Goal: Task Accomplishment & Management: Complete application form

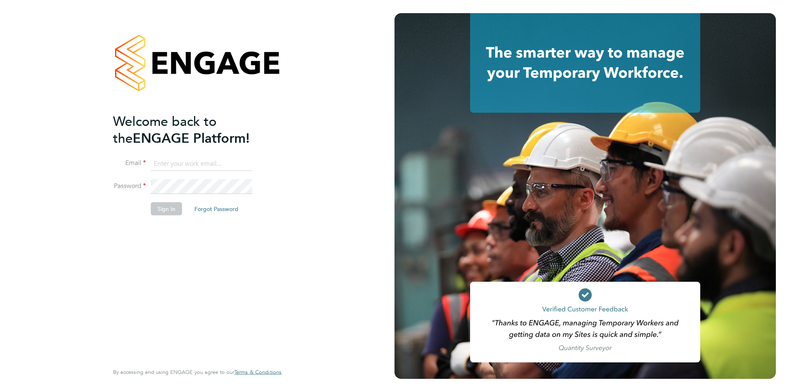
type input "jscholes@fr-group.co.uk"
click at [167, 206] on button "Sign In" at bounding box center [166, 208] width 31 height 13
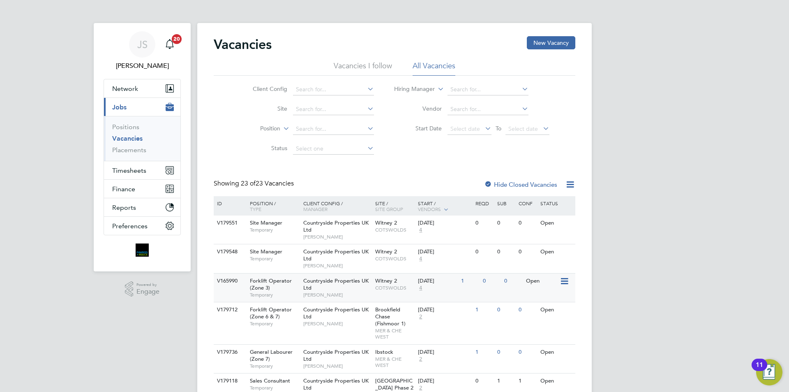
scroll to position [82, 0]
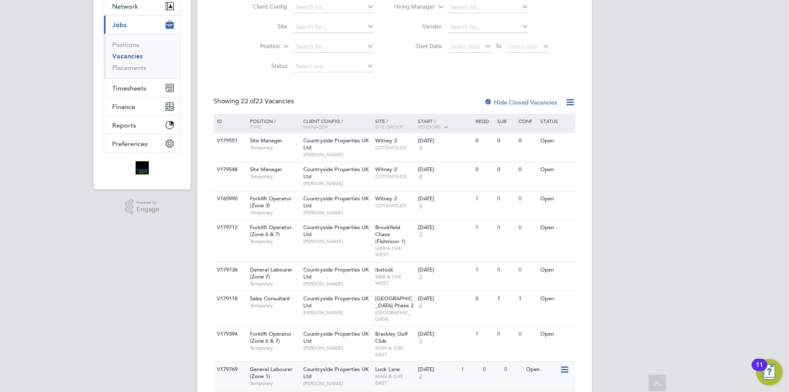
click at [346, 362] on div "Countryside Properties UK Ltd Mark Matthews" at bounding box center [337, 376] width 72 height 28
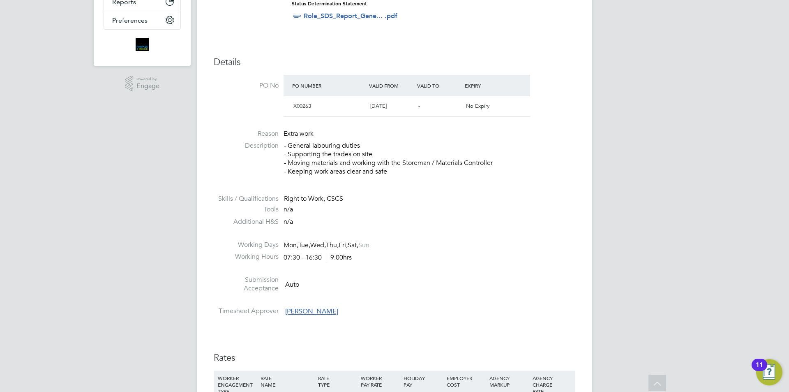
scroll to position [370, 0]
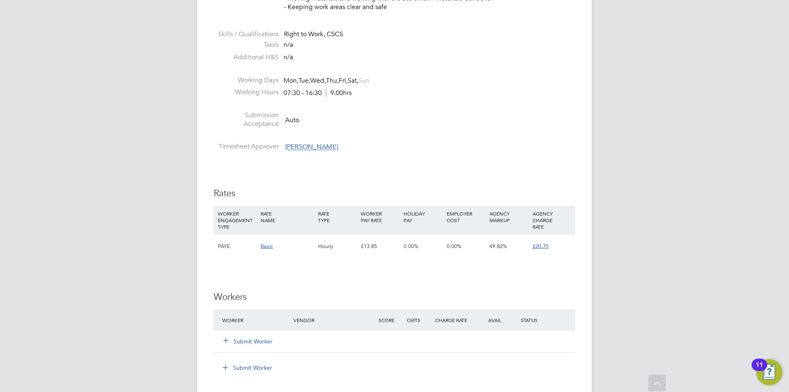
click at [249, 337] on button "Submit Worker" at bounding box center [248, 341] width 49 height 8
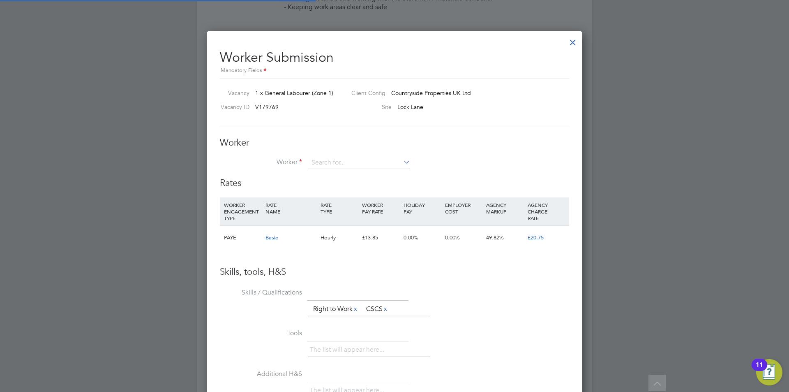
scroll to position [499, 376]
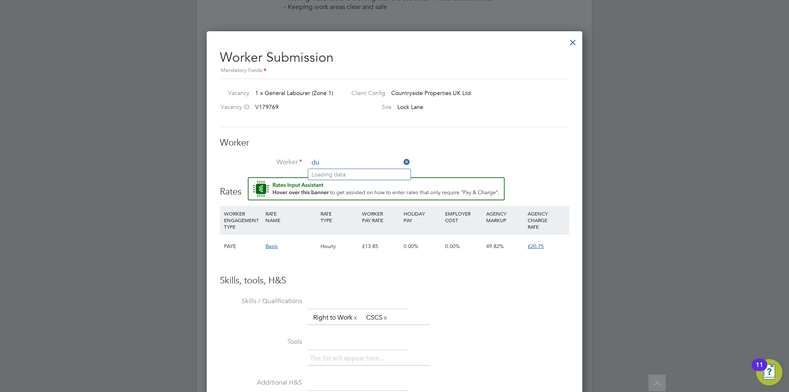
type input "d"
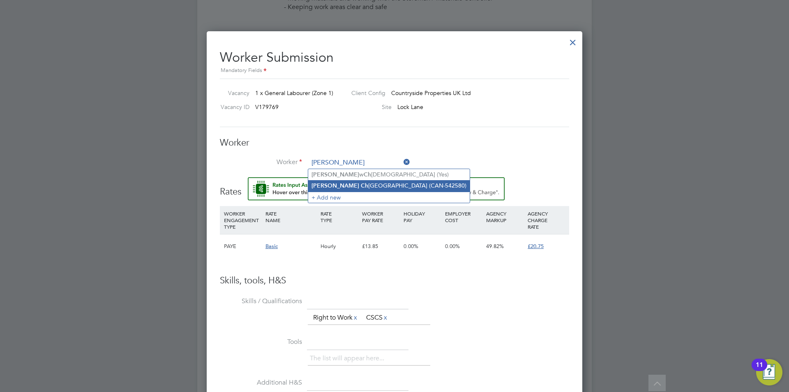
click at [361, 185] on b "Ch" at bounding box center [364, 185] width 7 height 7
type input "[PERSON_NAME] (CAN-542580)"
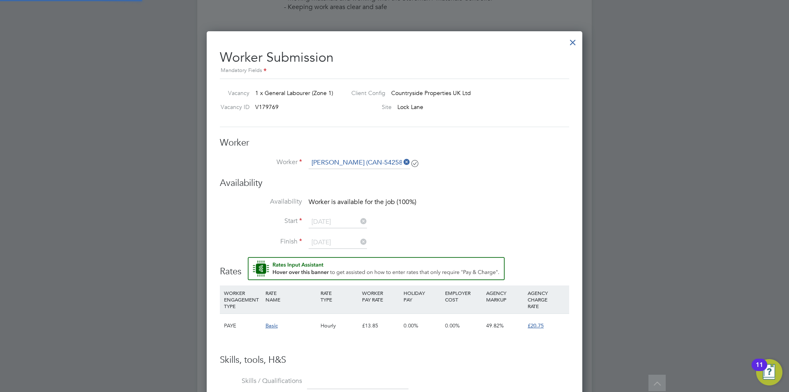
scroll to position [587, 376]
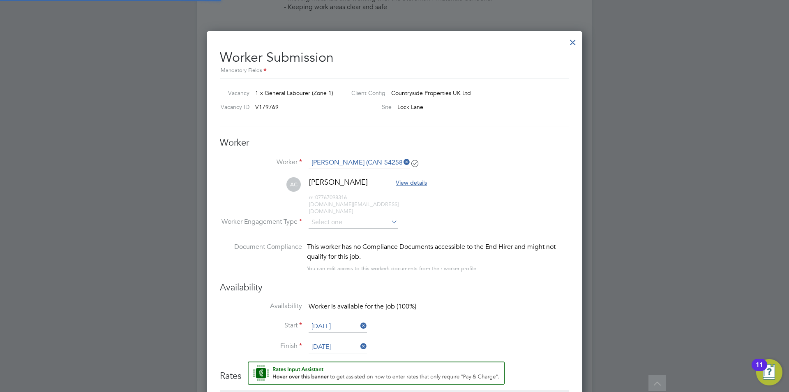
type input "[DATE]"
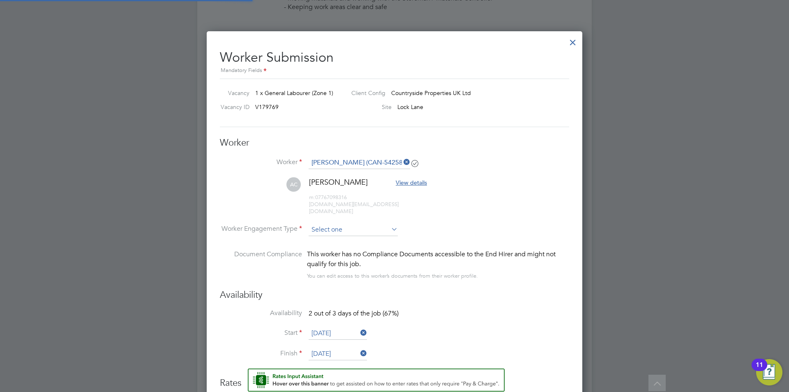
click at [337, 226] on input at bounding box center [353, 230] width 89 height 12
click at [332, 242] on li "PAYE" at bounding box center [353, 244] width 90 height 11
type input "PAYE"
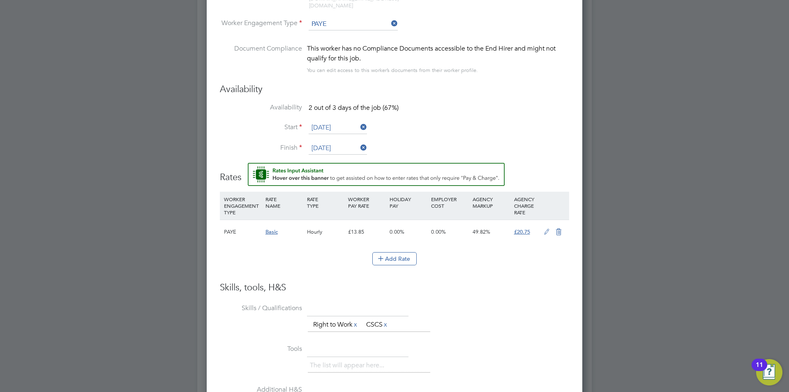
click at [544, 229] on icon at bounding box center [547, 232] width 10 height 7
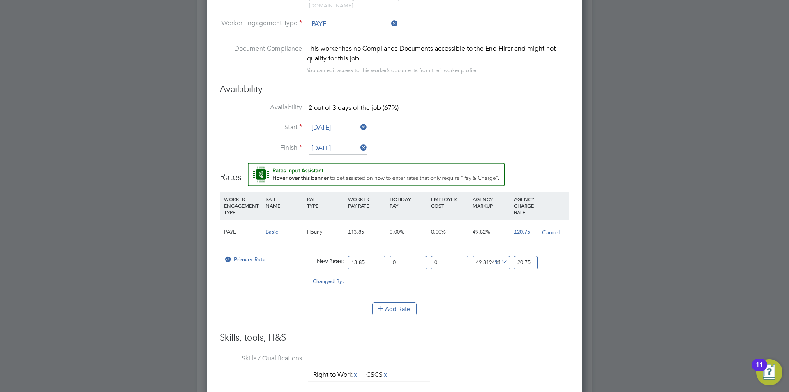
drag, startPoint x: 336, startPoint y: 255, endPoint x: 309, endPoint y: 256, distance: 27.6
click at [309, 256] on div "Primary Rate New Rates: 13.85 0 n/a 0 n/a 49.81949458483754 0 % 20.75" at bounding box center [394, 263] width 349 height 22
type input "1"
type input "1.4981949458483754"
type input "16"
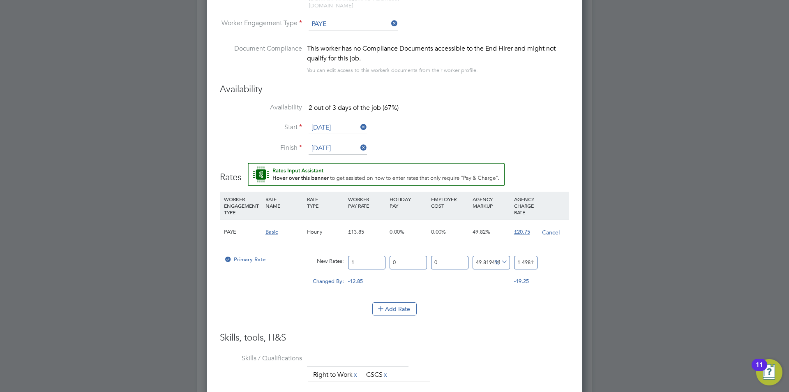
type input "23.971119133574007"
type input "16.4"
type input "24.570397111913355"
type input "16.45"
type input "24.645306859205775"
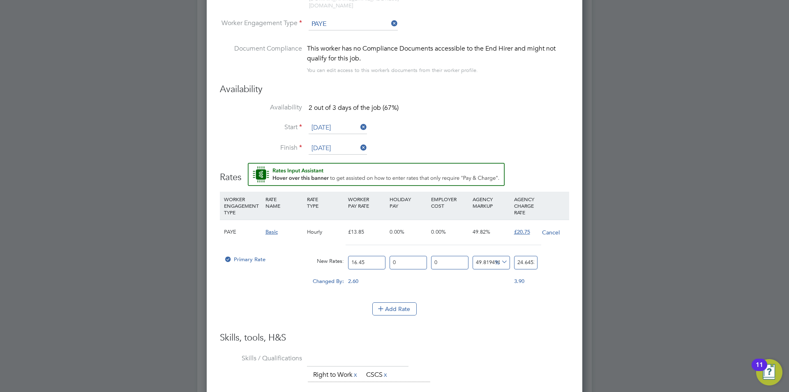
type input "16.45"
drag, startPoint x: 515, startPoint y: 254, endPoint x: 602, endPoint y: 259, distance: 86.5
type input "-93.9209726443769"
type input "1"
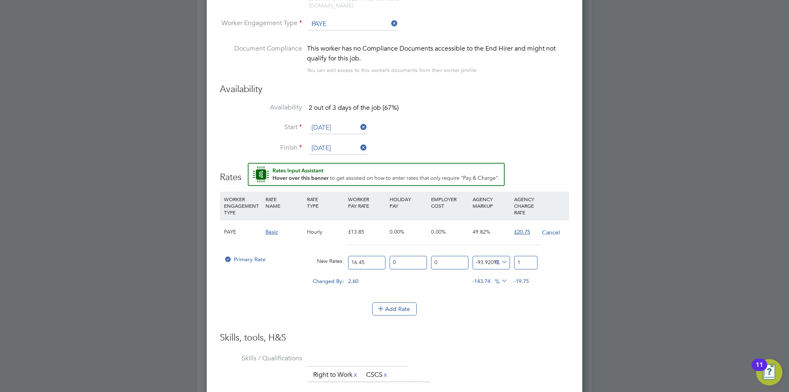
type input "9.422492401215806"
type input "18.7"
type input "13.738601823708207"
type input "18.71"
click at [495, 333] on h3 "Skills, tools, H&S" at bounding box center [394, 338] width 349 height 12
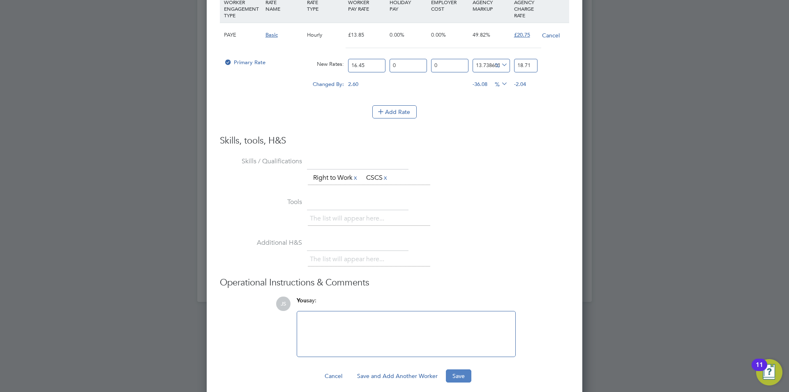
click at [460, 370] on button "Save" at bounding box center [458, 375] width 25 height 13
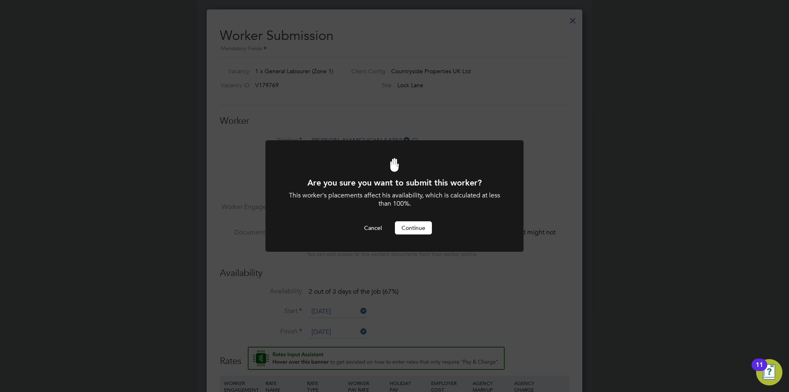
click at [419, 224] on button "Continue" at bounding box center [413, 227] width 37 height 13
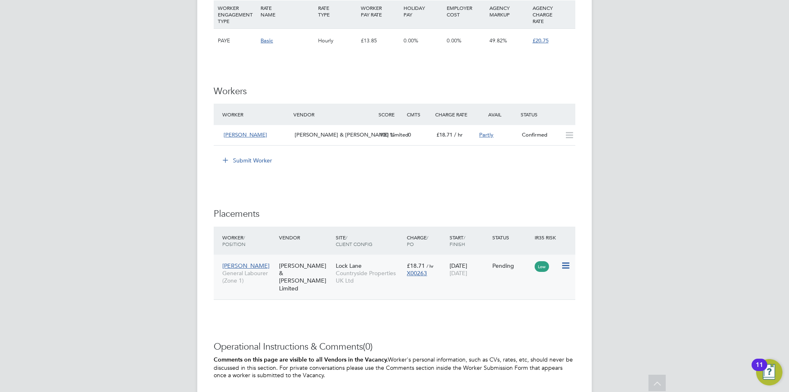
click at [565, 267] on icon at bounding box center [565, 266] width 8 height 10
click at [520, 313] on li "Start" at bounding box center [540, 316] width 58 height 12
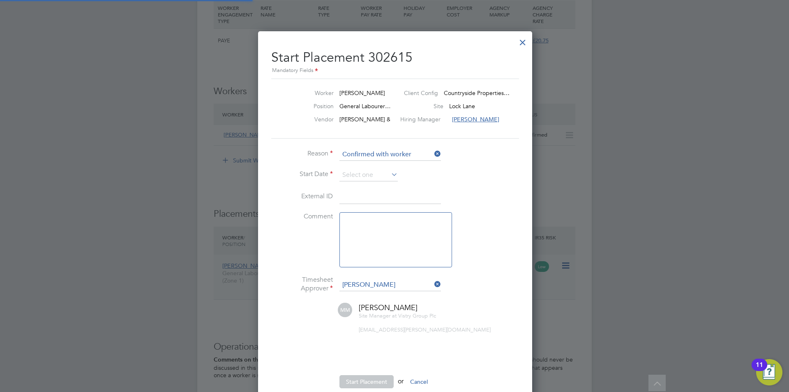
scroll to position [8, 102]
click at [371, 173] on input at bounding box center [368, 175] width 58 height 12
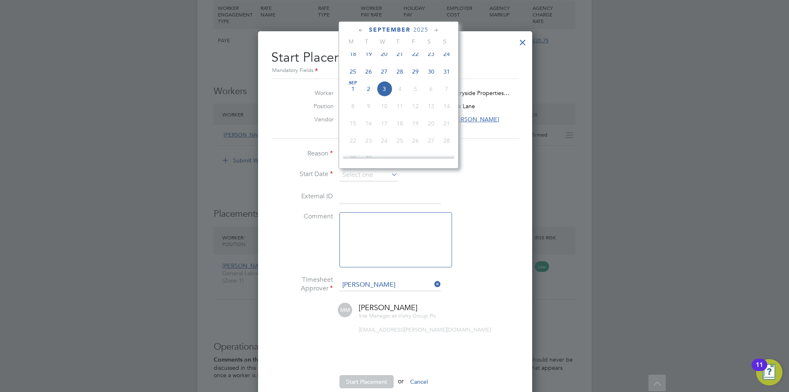
click at [383, 92] on span "3" at bounding box center [384, 89] width 16 height 16
type input "[DATE]"
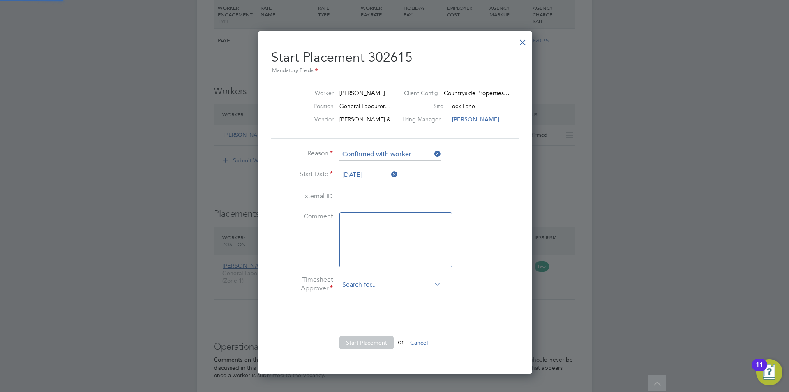
click at [393, 285] on input at bounding box center [390, 285] width 102 height 12
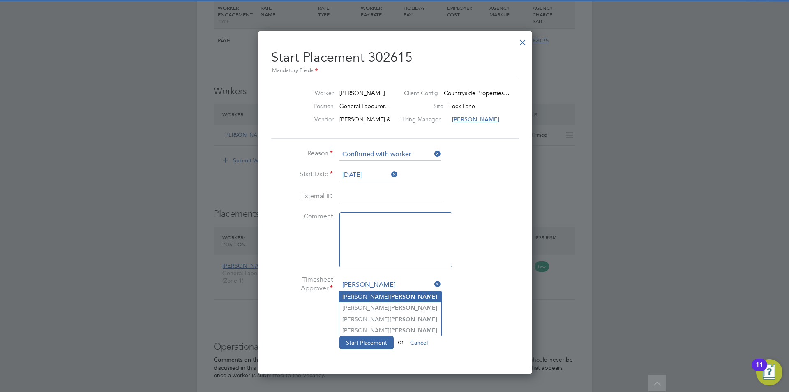
click at [390, 298] on b "[PERSON_NAME]" at bounding box center [414, 296] width 48 height 7
type input "[PERSON_NAME]"
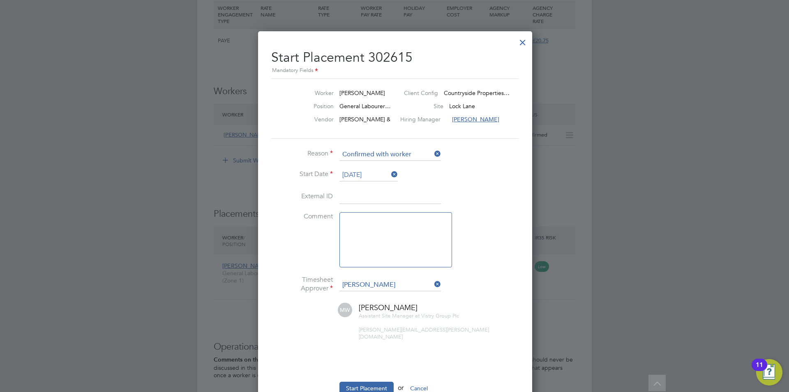
scroll to position [382, 273]
click at [365, 217] on textarea at bounding box center [395, 239] width 113 height 55
type textarea "checked in on site"
click at [347, 381] on button "Start Placement" at bounding box center [366, 387] width 54 height 13
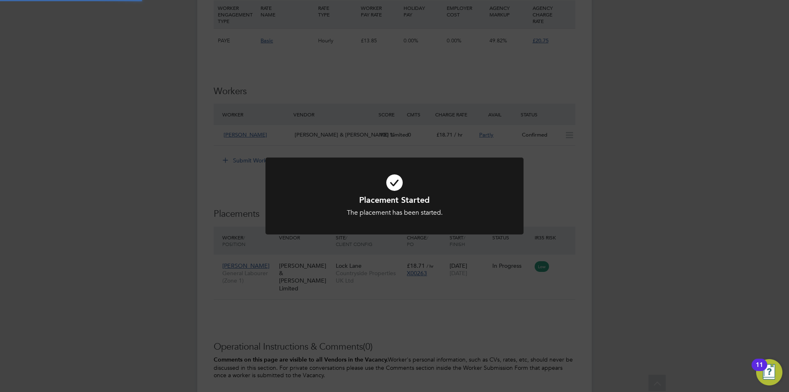
click at [455, 257] on div "Placement Started The placement has been started. Cancel Okay" at bounding box center [394, 196] width 789 height 392
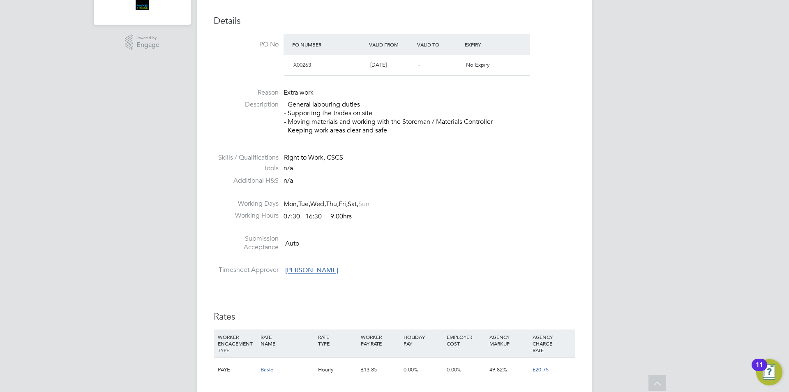
scroll to position [0, 0]
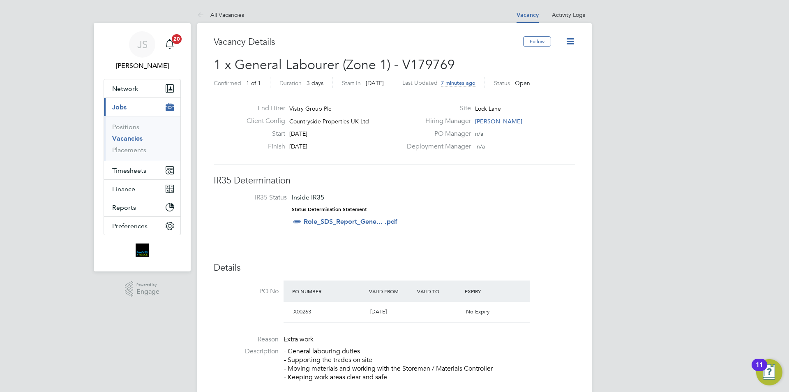
click at [568, 36] on icon at bounding box center [570, 41] width 10 height 10
click at [537, 69] on li "Update Status" at bounding box center [551, 73] width 48 height 12
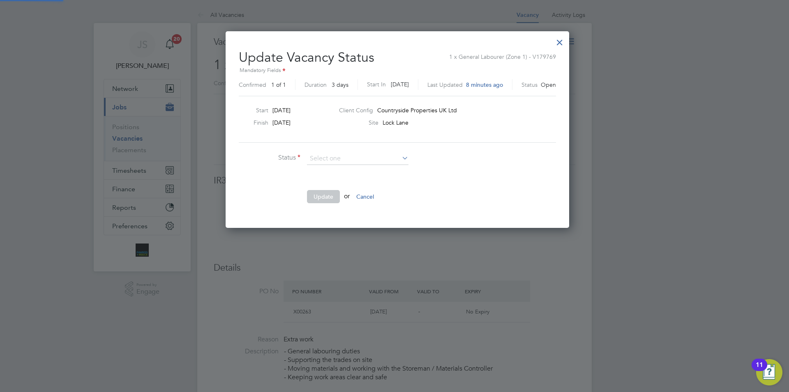
scroll to position [196, 338]
click at [330, 180] on li "Closed" at bounding box center [358, 180] width 102 height 11
type input "Closed"
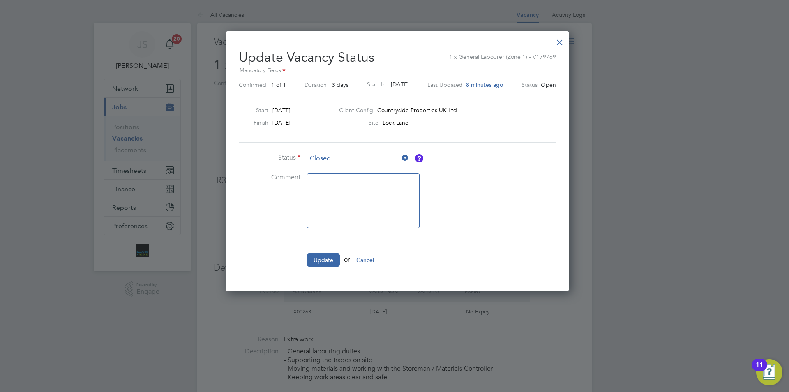
scroll to position [259, 338]
click at [323, 265] on button "Update" at bounding box center [323, 259] width 33 height 13
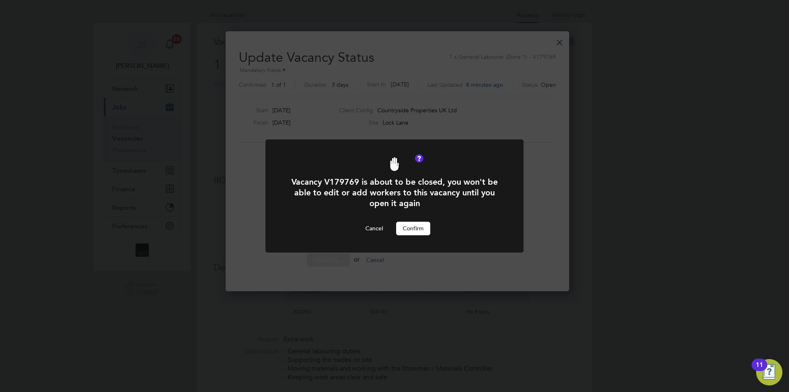
click at [420, 233] on button "Confirm" at bounding box center [413, 228] width 34 height 13
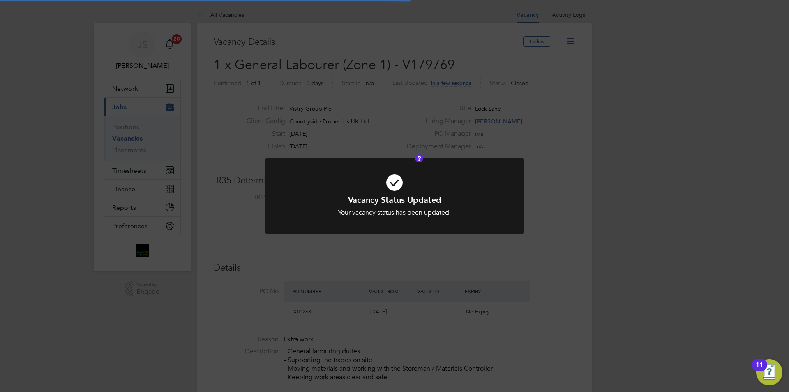
scroll to position [24, 58]
click at [418, 245] on div "Vacancy Status Updated Your vacancy status has been updated. Cancel Okay" at bounding box center [394, 196] width 789 height 392
